Goal: Navigation & Orientation: Go to known website

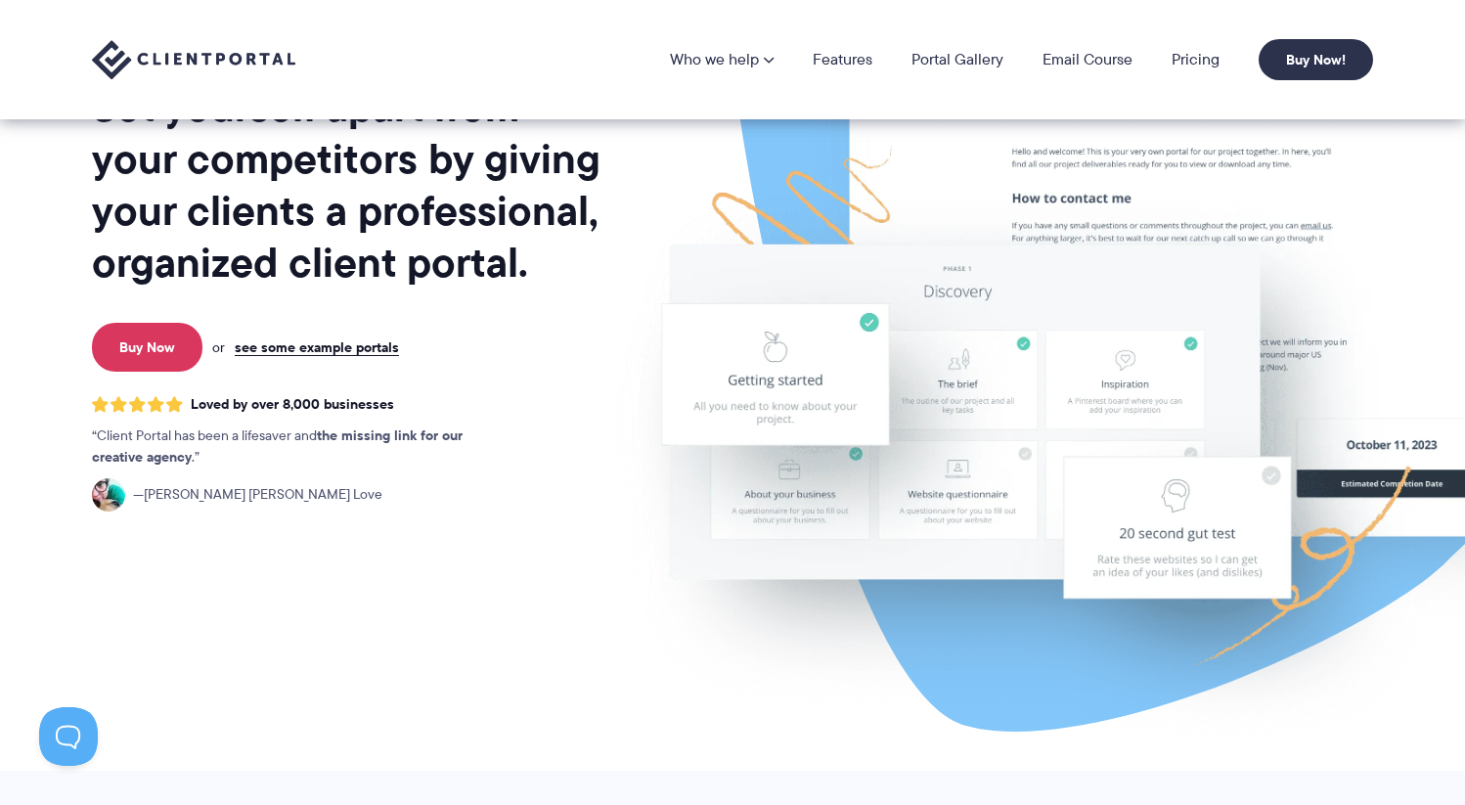
scroll to position [72, 0]
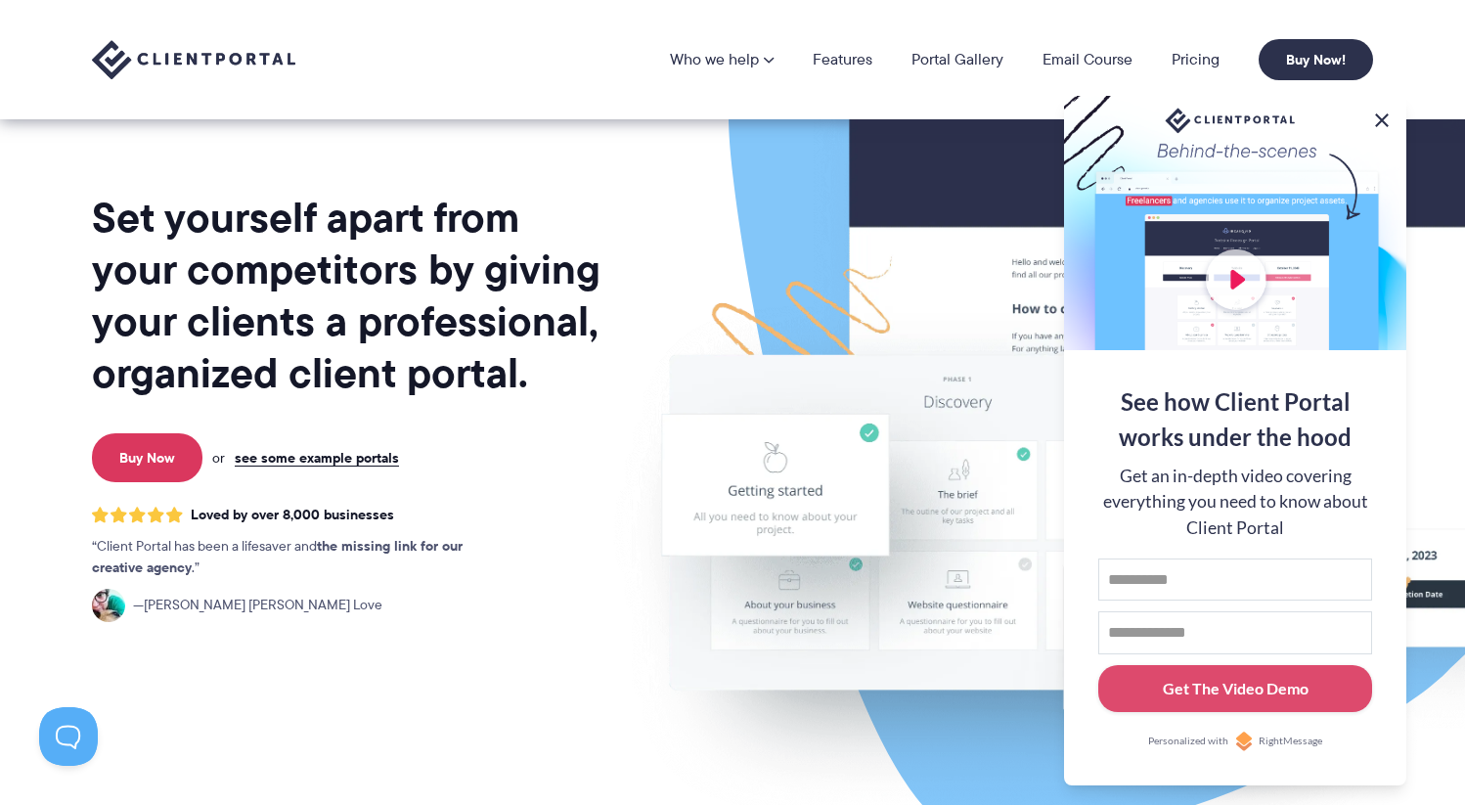
click at [1384, 112] on button at bounding box center [1381, 120] width 23 height 23
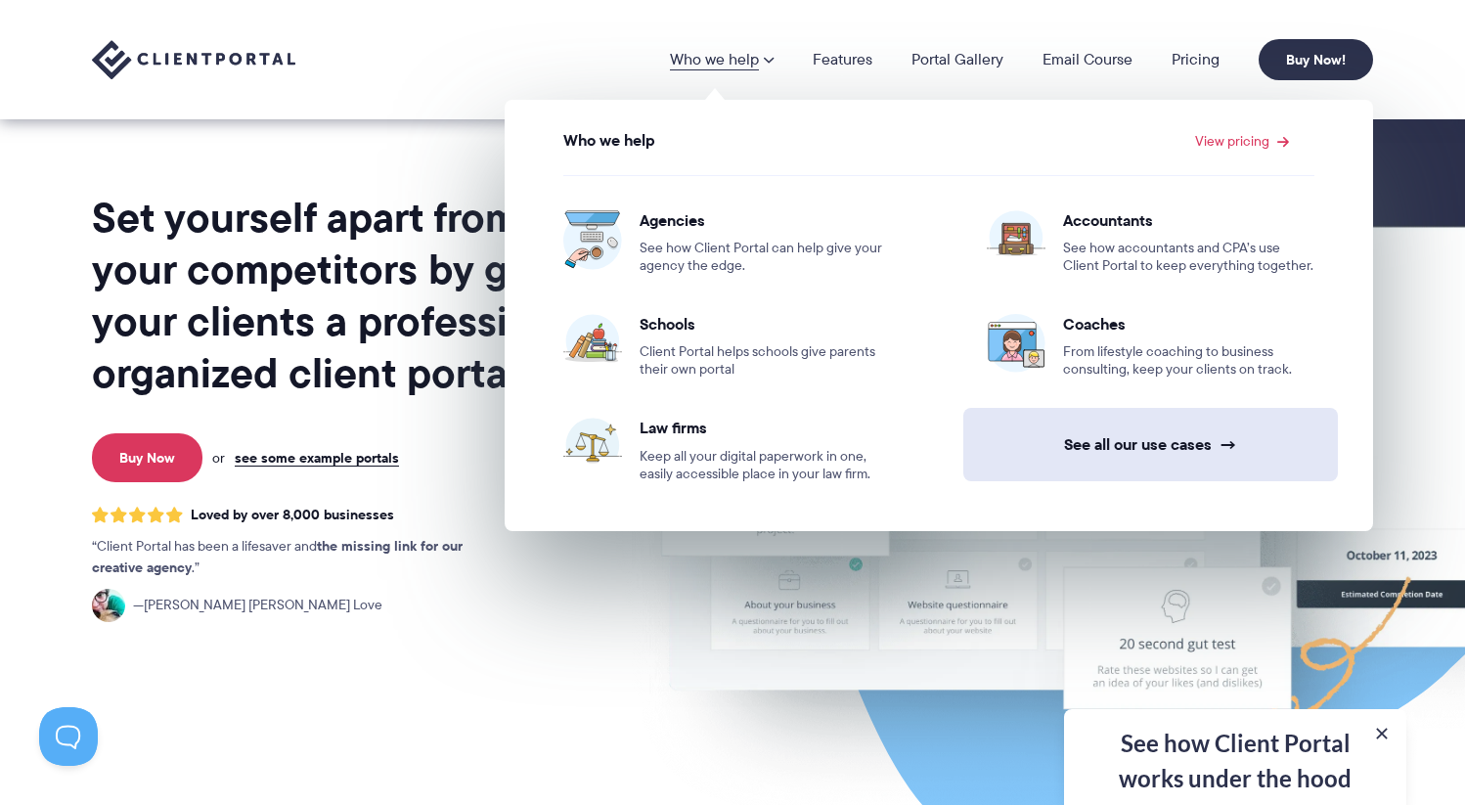
click at [1118, 447] on link "See all our use cases →" at bounding box center [1150, 444] width 375 height 73
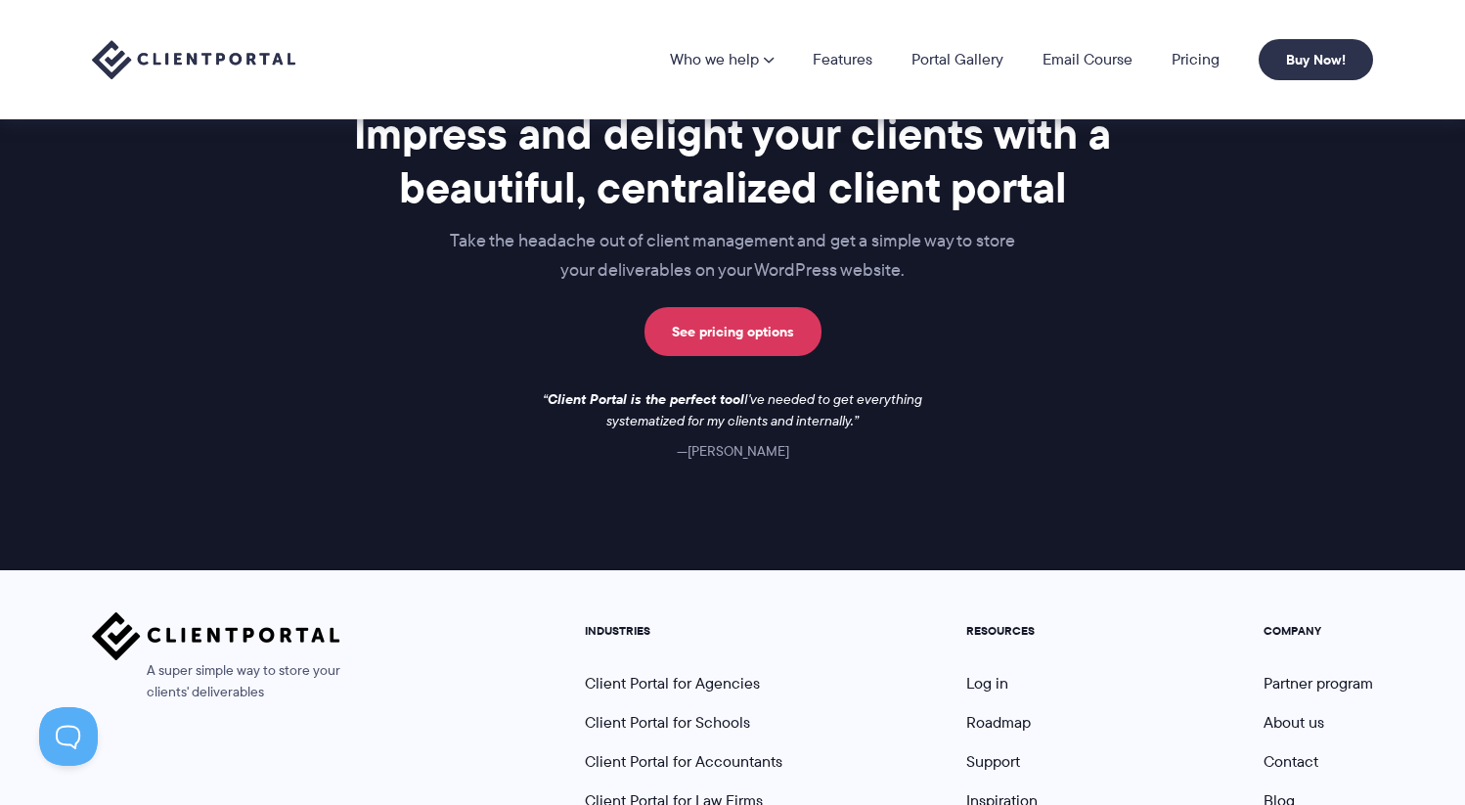
scroll to position [1690, 0]
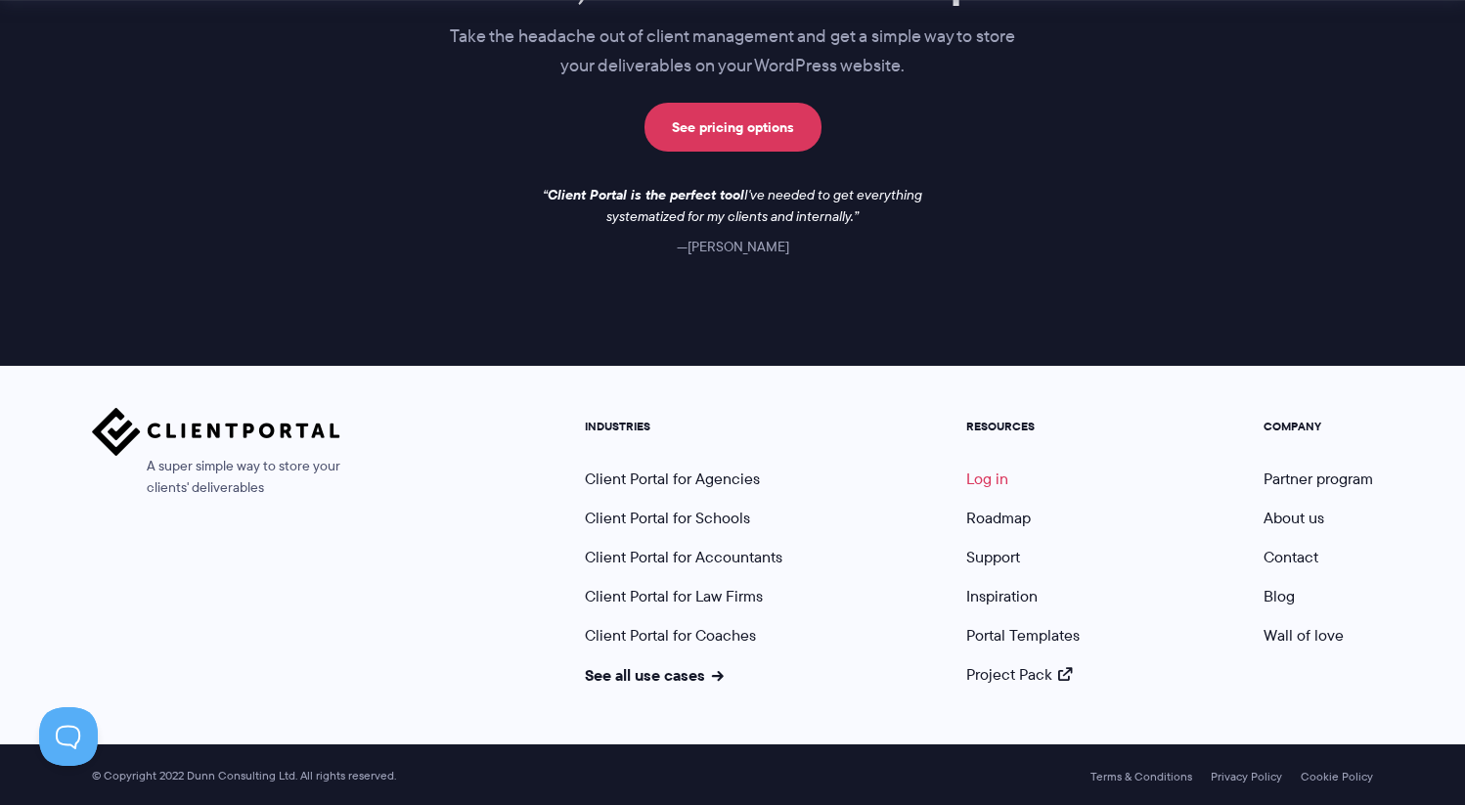
click at [986, 472] on link "Log in" at bounding box center [987, 479] width 42 height 22
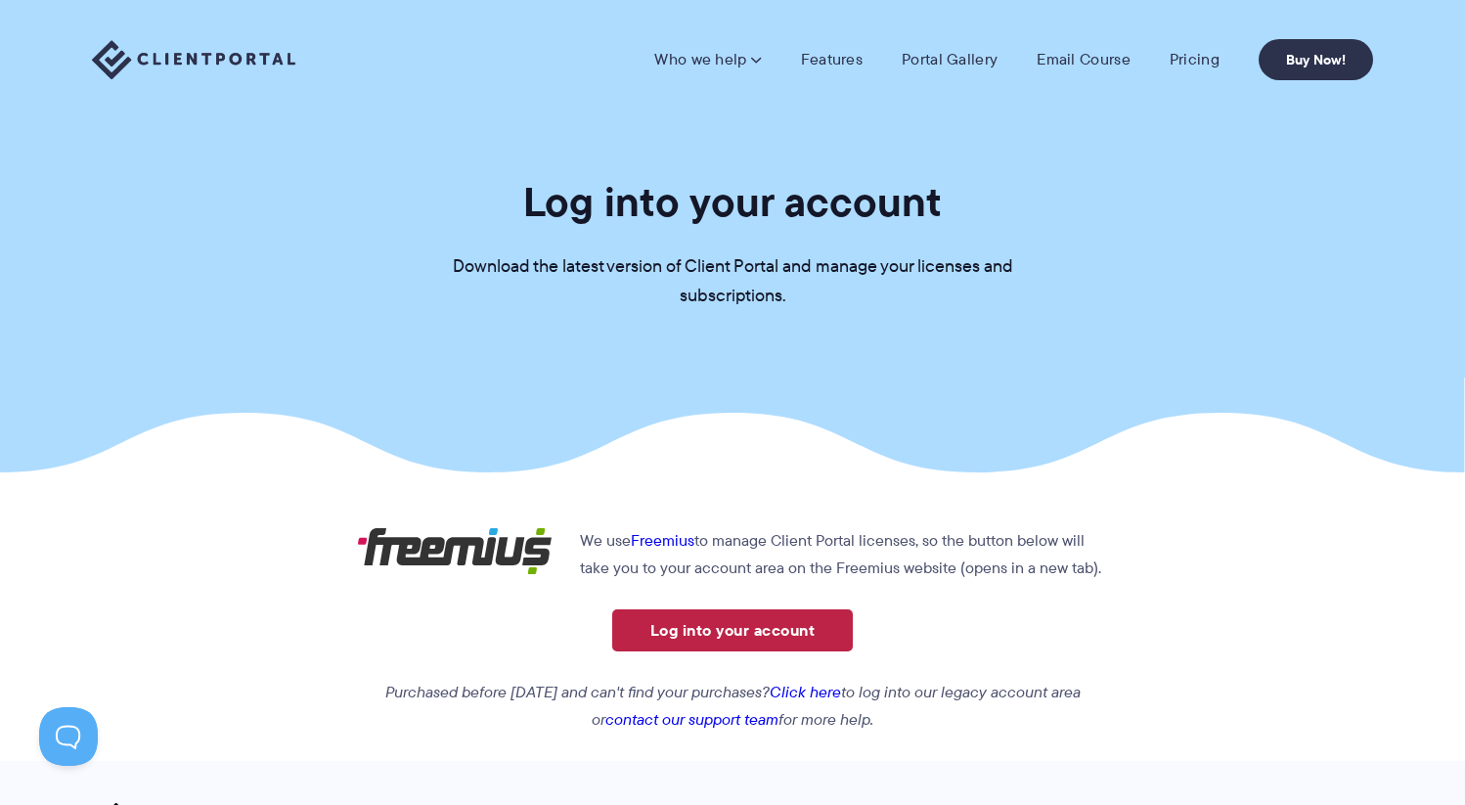
click at [729, 631] on link "Log into your account" at bounding box center [732, 630] width 241 height 42
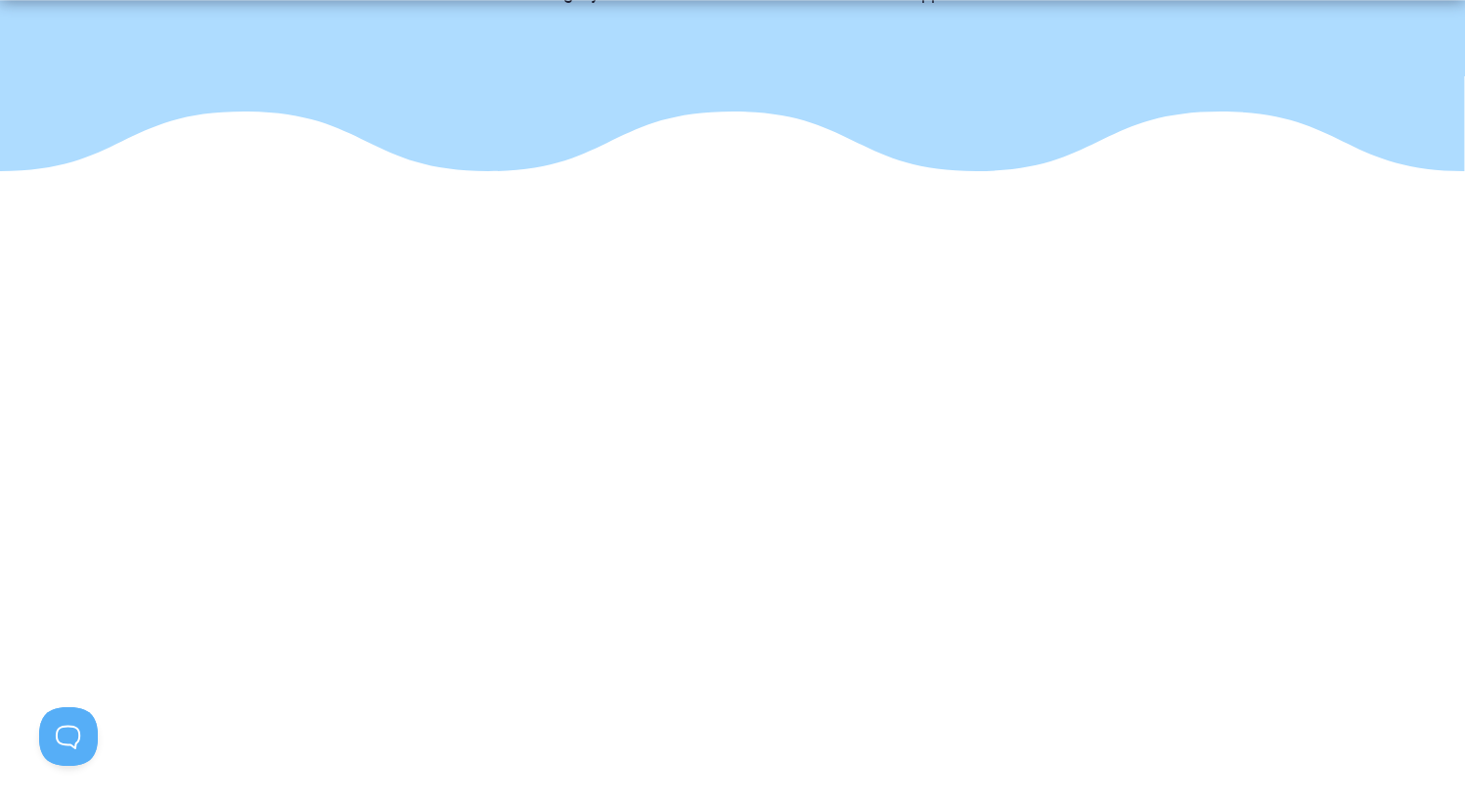
scroll to position [321, 0]
